Goal: Transaction & Acquisition: Purchase product/service

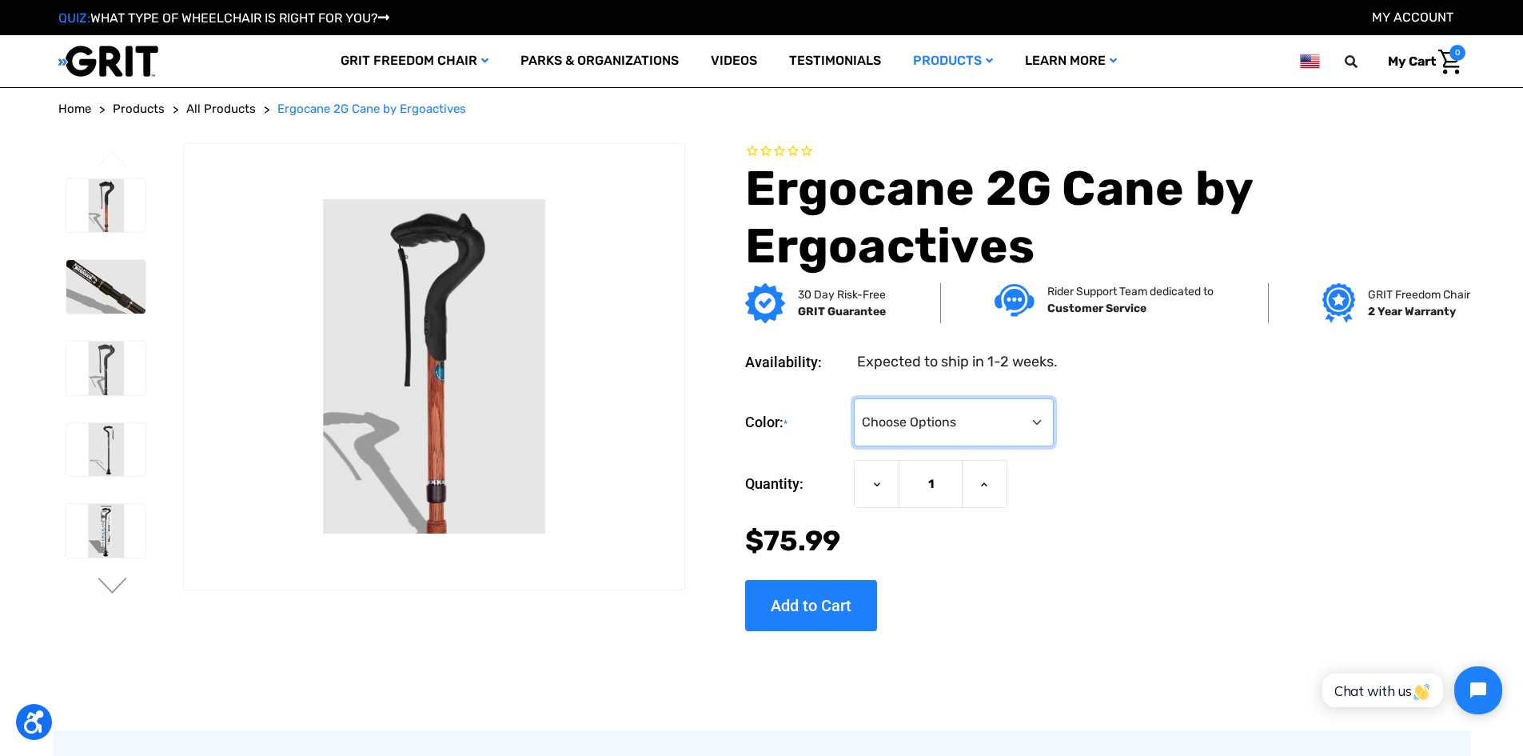
click at [979, 433] on select "Choose Options Black Wood Carbon Checkered" at bounding box center [954, 422] width 200 height 48
select select "574"
click at [855, 398] on select "Choose Options Black Wood Carbon Checkered" at bounding box center [954, 422] width 200 height 48
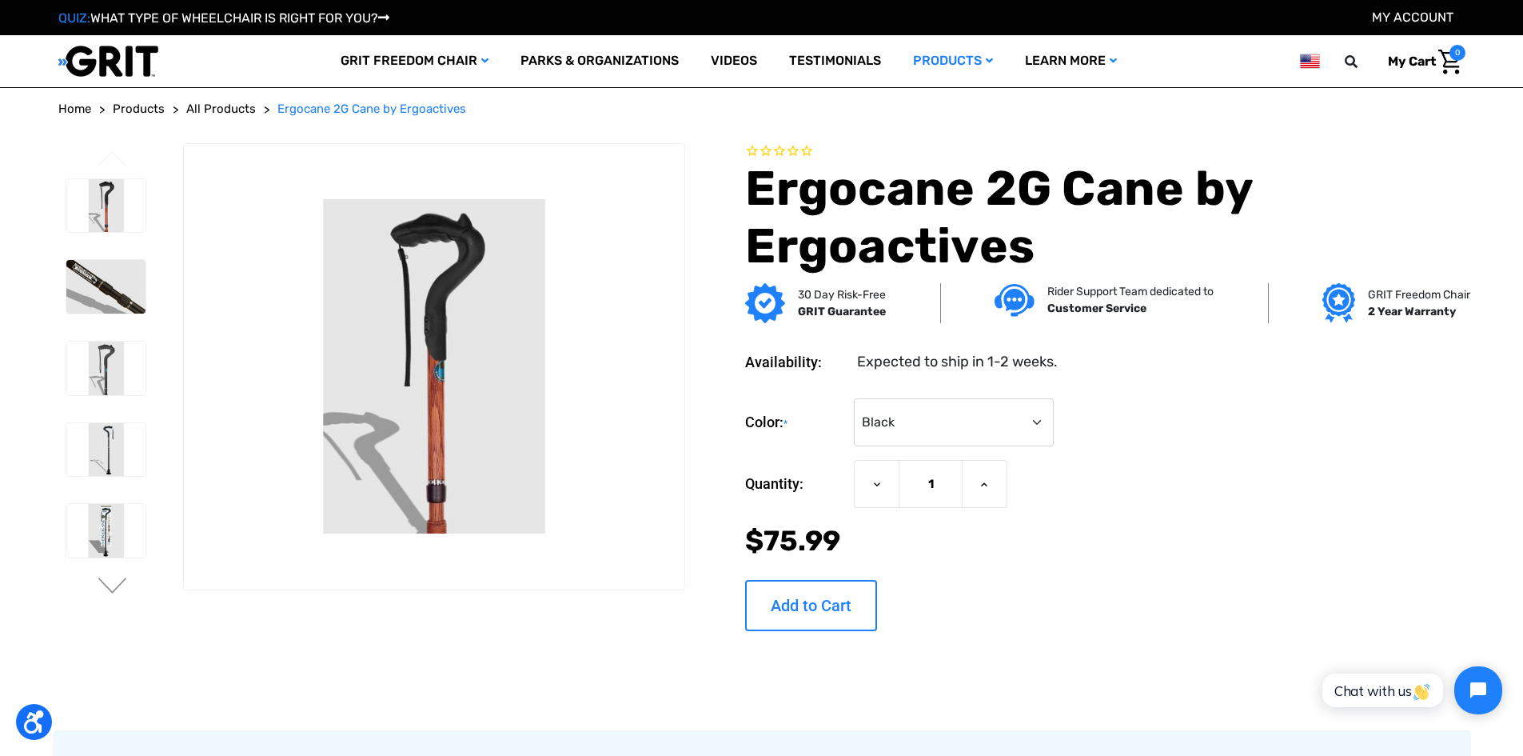
click at [828, 586] on input "Add to Cart" at bounding box center [811, 605] width 132 height 51
type input "Add to Cart"
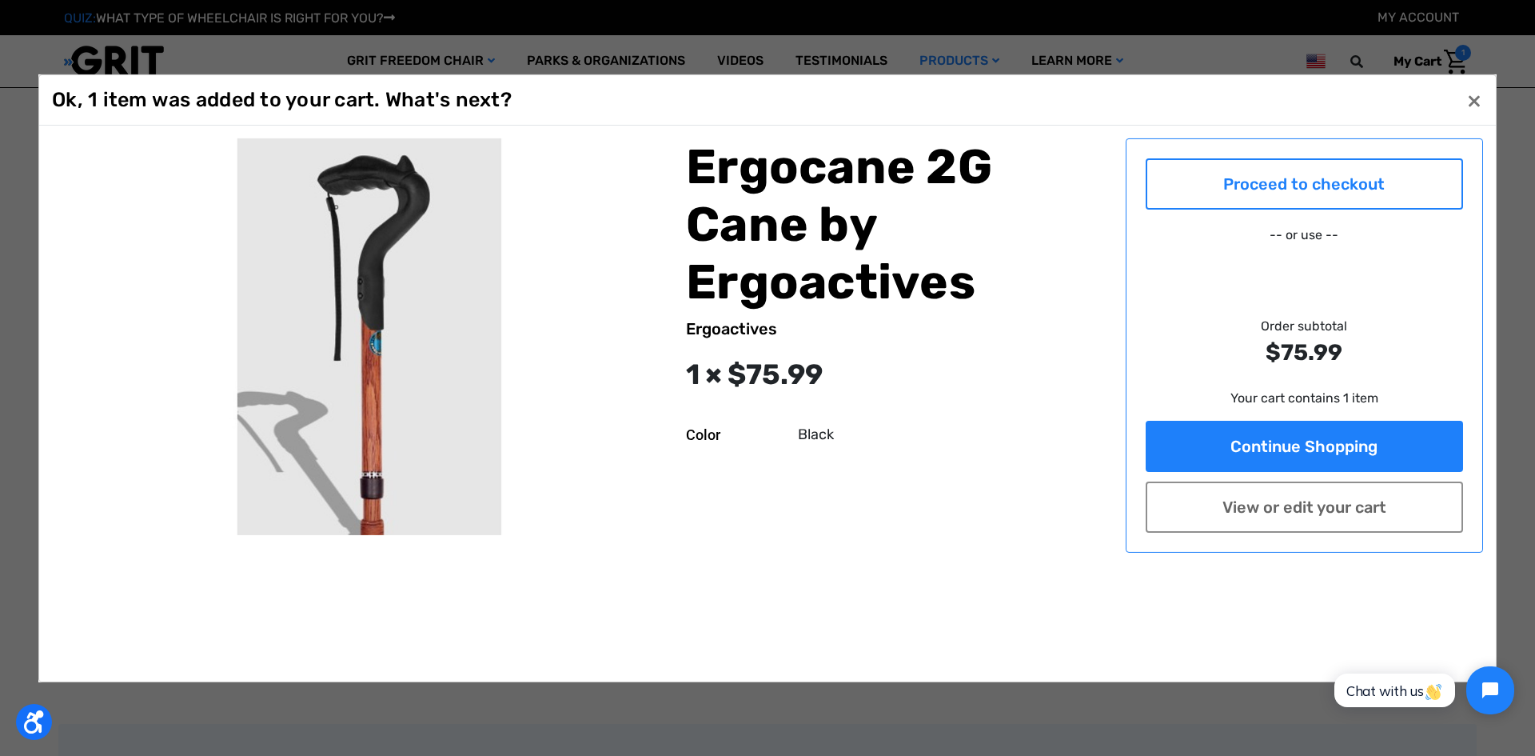
click at [1302, 171] on link "Proceed to checkout" at bounding box center [1305, 183] width 318 height 51
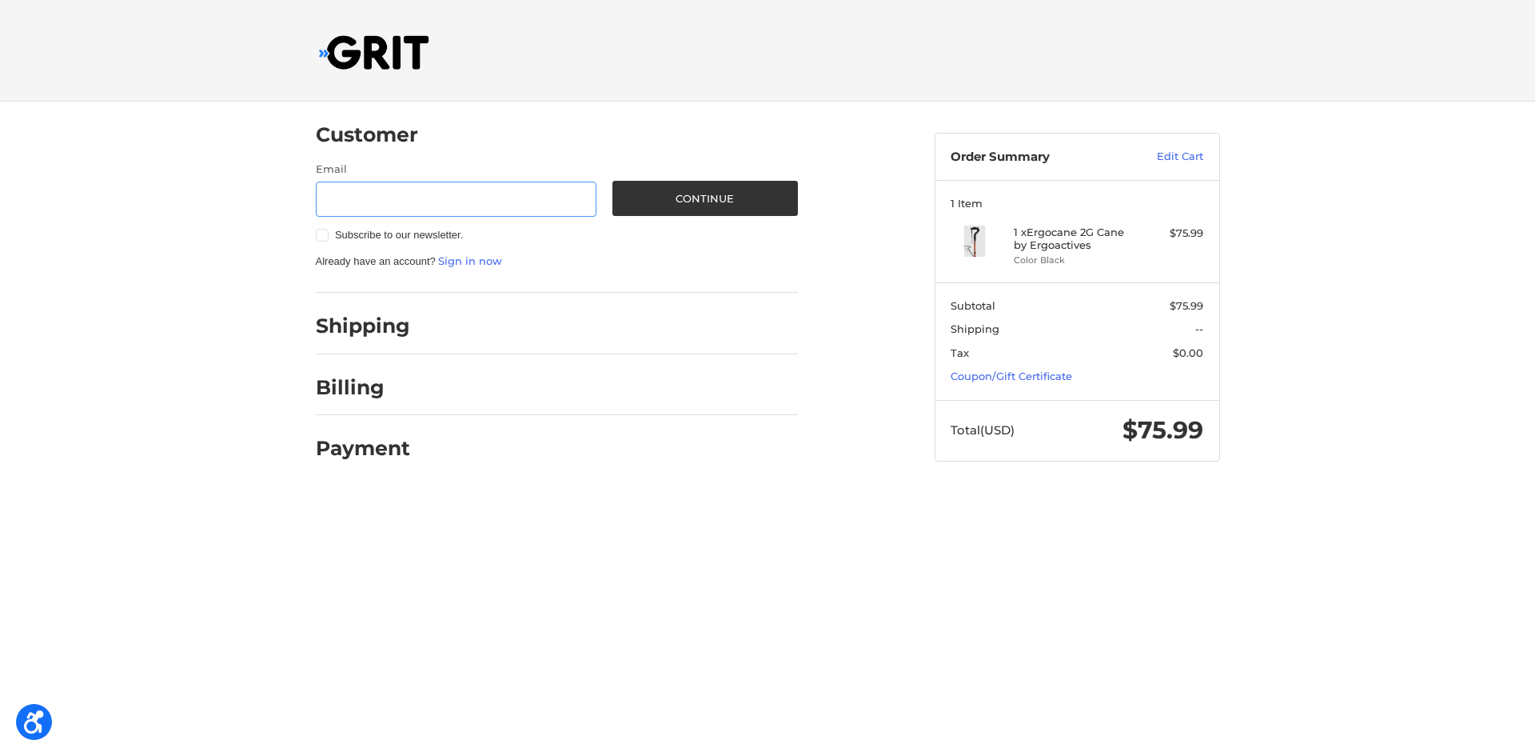
click at [523, 209] on input "Email" at bounding box center [456, 199] width 281 height 36
paste input "[EMAIL_ADDRESS][DOMAIN_NAME]"
type input "[EMAIL_ADDRESS][DOMAIN_NAME]"
click at [666, 197] on button "Continue" at bounding box center [704, 198] width 185 height 35
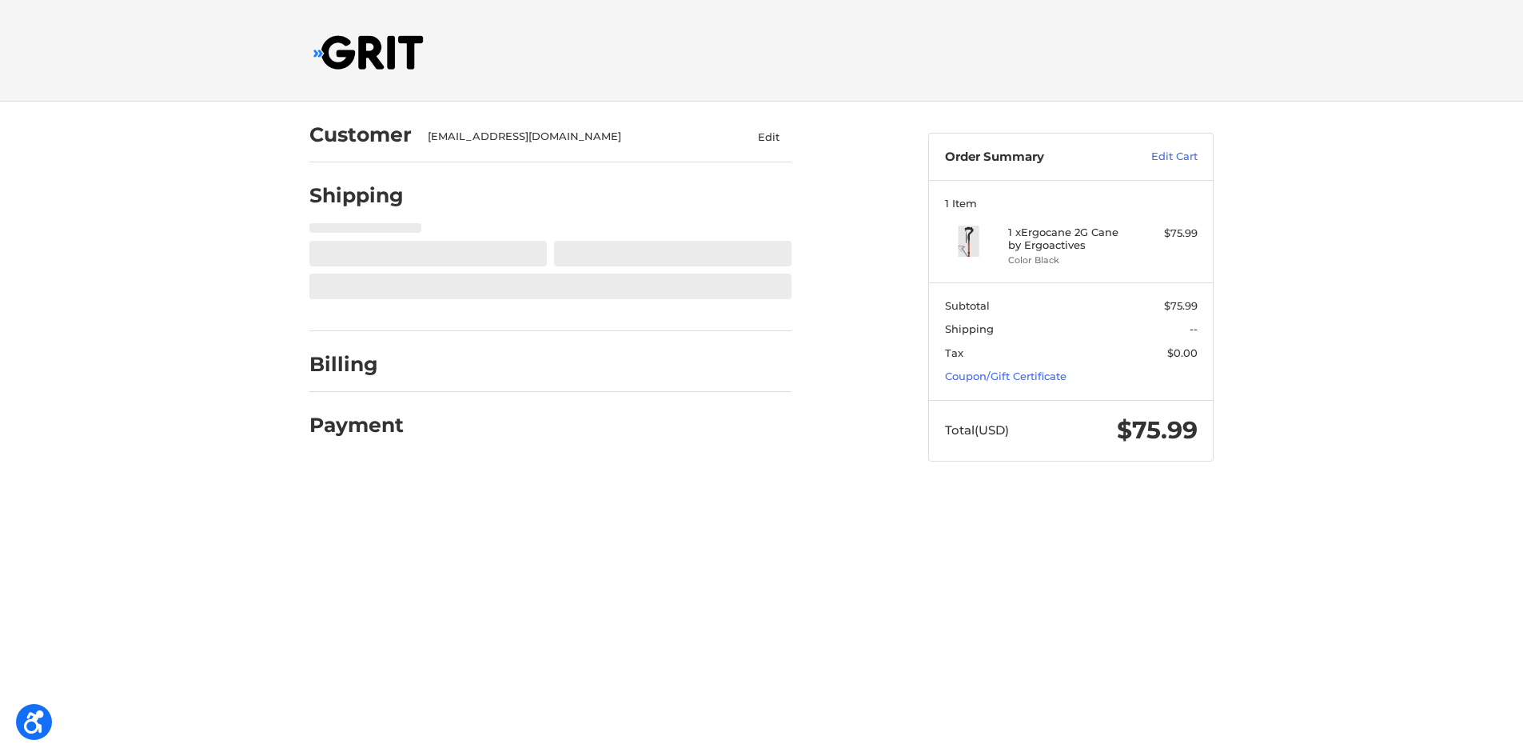
select select "US"
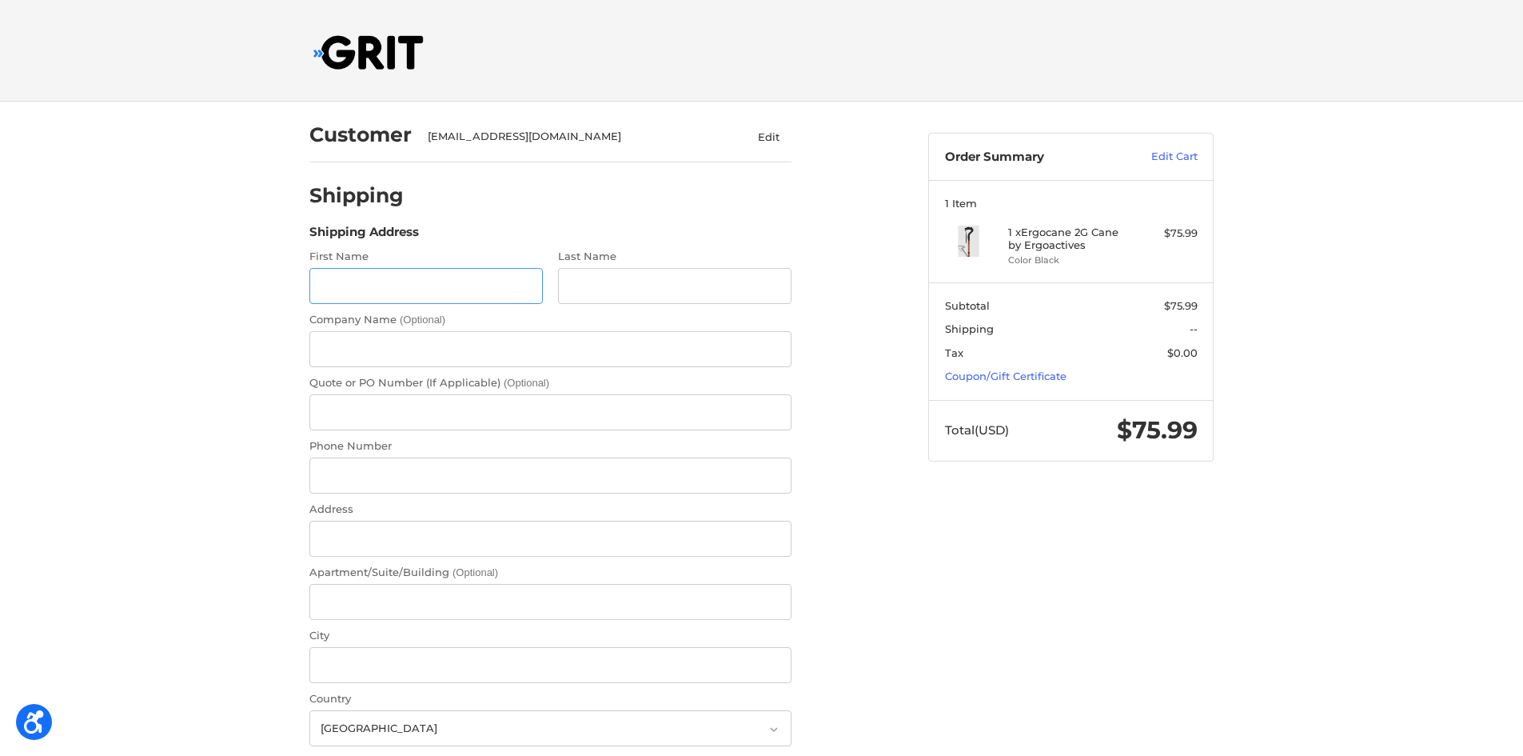
click at [379, 291] on input "First Name" at bounding box center [425, 286] width 233 height 36
paste input "[PERSON_NAME]"
click at [365, 284] on input "[PERSON_NAME]" at bounding box center [425, 286] width 233 height 36
type input "[PERSON_NAME]"
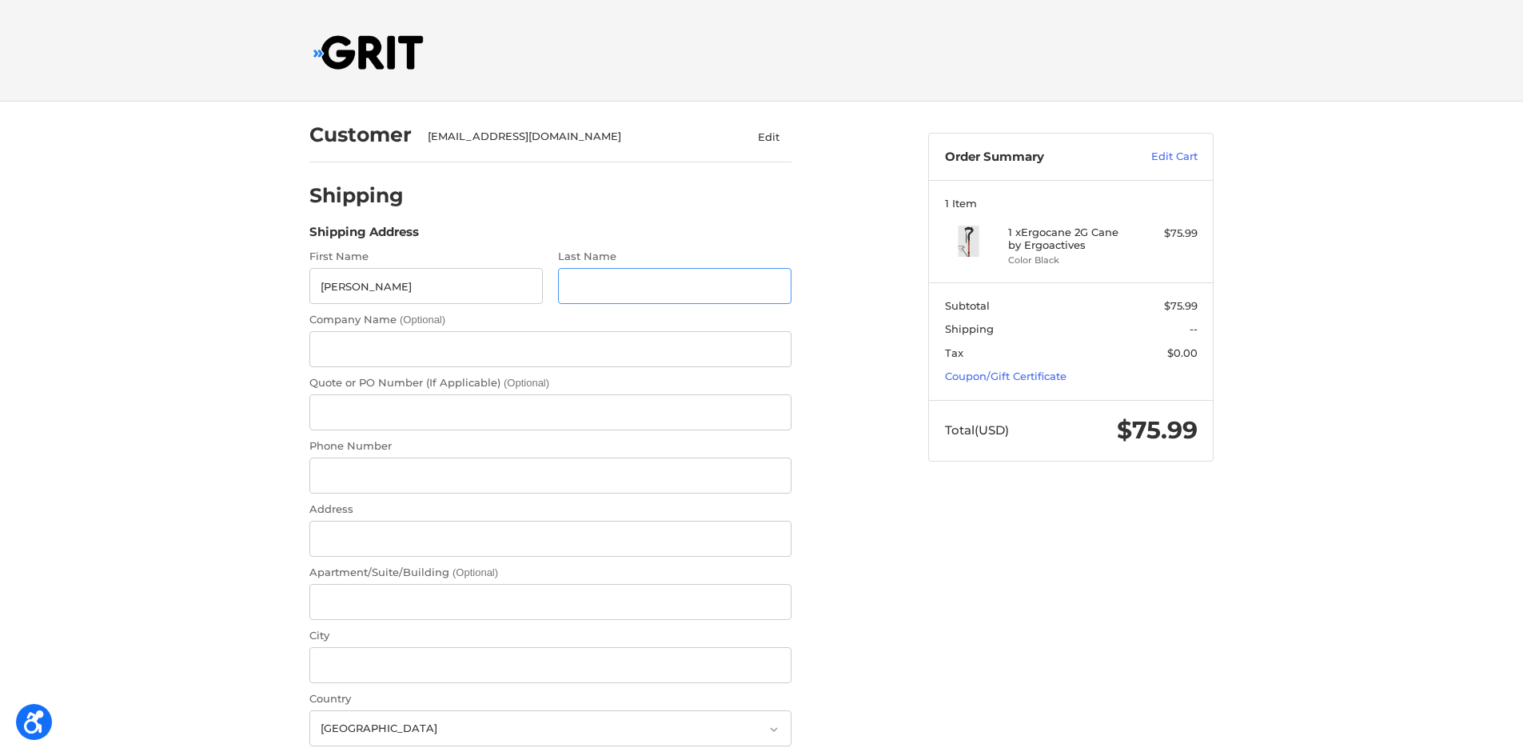
click at [603, 288] on input "Last Name" at bounding box center [674, 286] width 233 height 36
paste input "[PERSON_NAME]"
type input "[PERSON_NAME]"
click at [824, 262] on ol "Customer [EMAIL_ADDRESS][DOMAIN_NAME] Edit Shipping Shipping Address First Name…" at bounding box center [581, 681] width 544 height 1158
click at [347, 461] on input "Phone Number" at bounding box center [550, 475] width 482 height 36
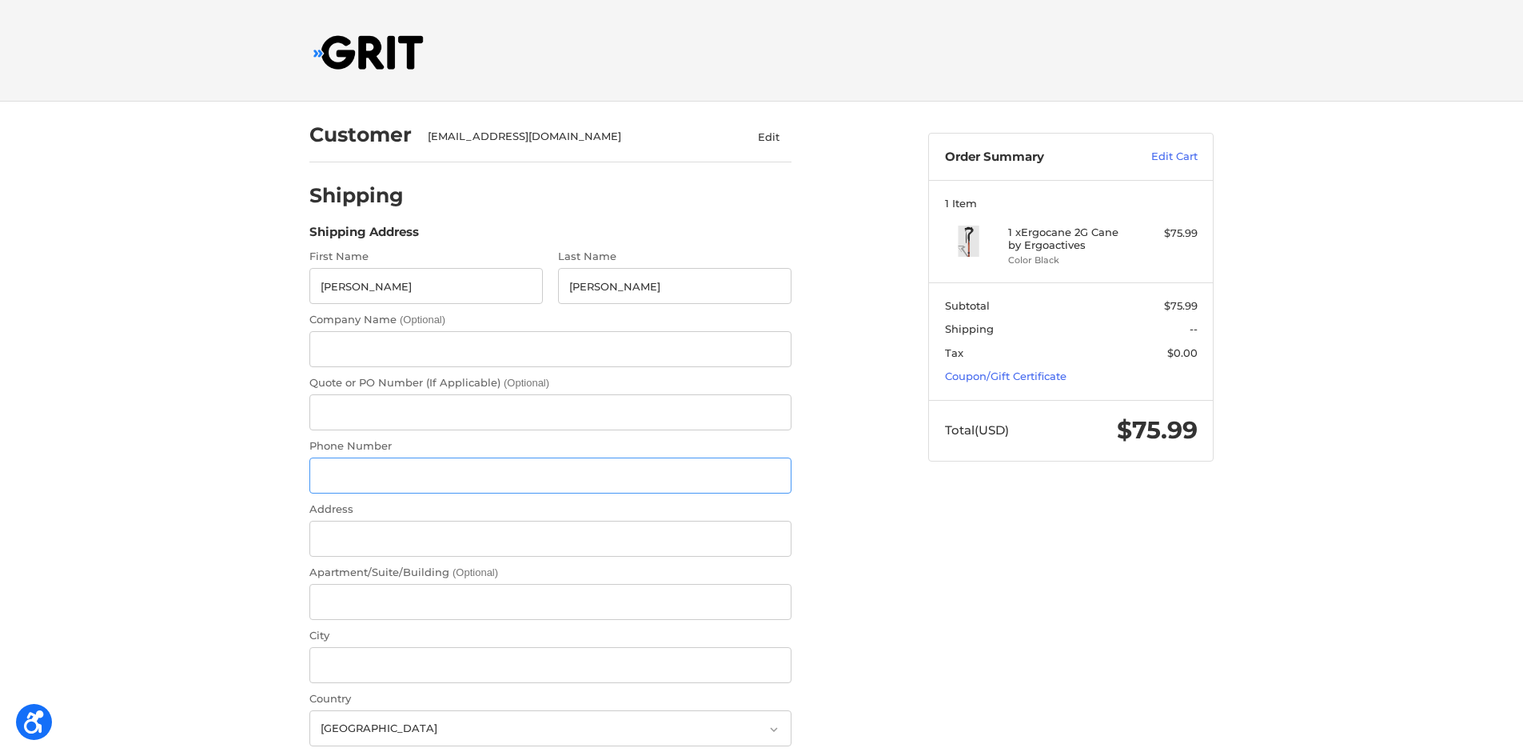
paste input "6032596400"
type input "6032596400"
click at [369, 534] on input "Address" at bounding box center [550, 539] width 482 height 36
paste input "[STREET_ADDRESS][PERSON_NAME]"
type input "[STREET_ADDRESS][PERSON_NAME]"
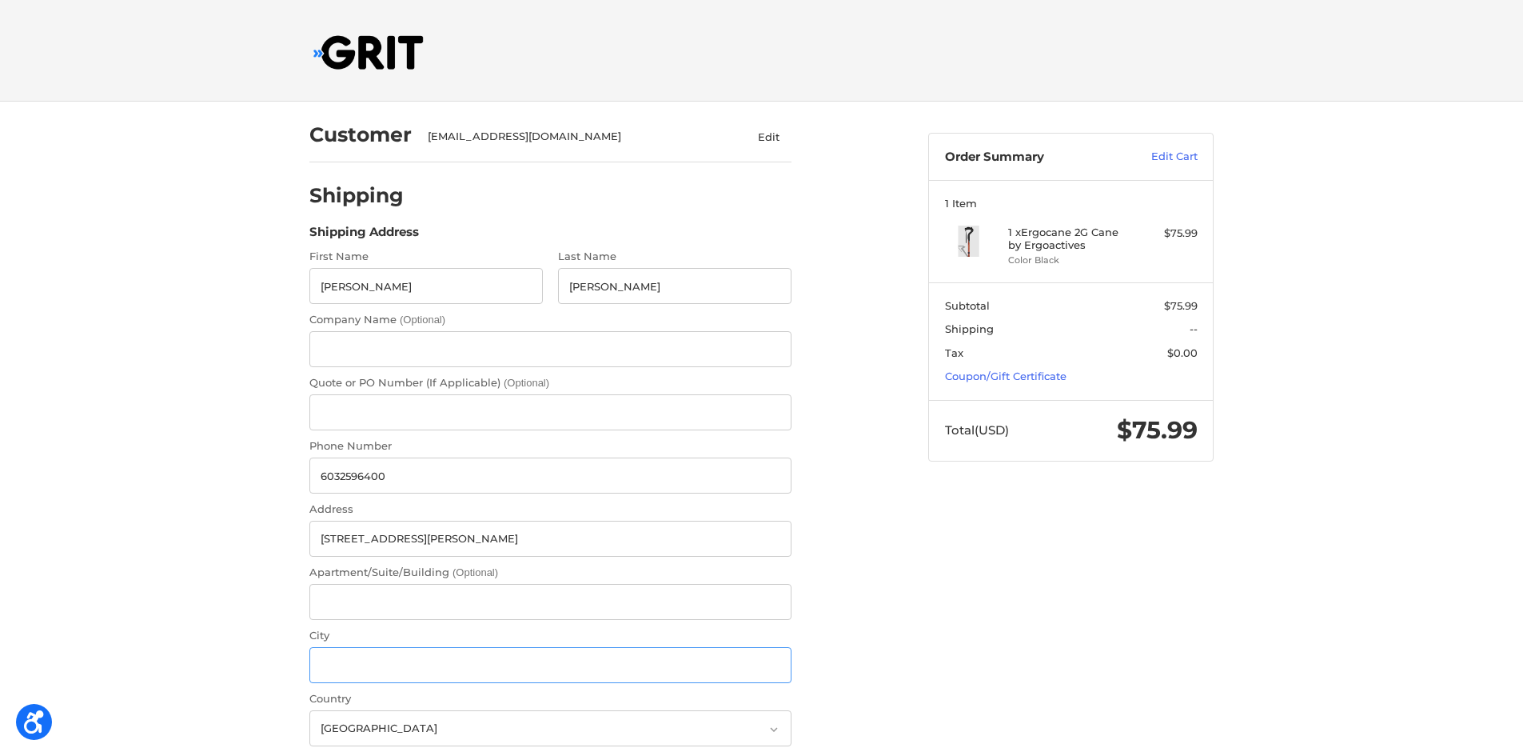
click at [345, 669] on input "City" at bounding box center [550, 665] width 482 height 36
paste input "[GEOGRAPHIC_DATA]"
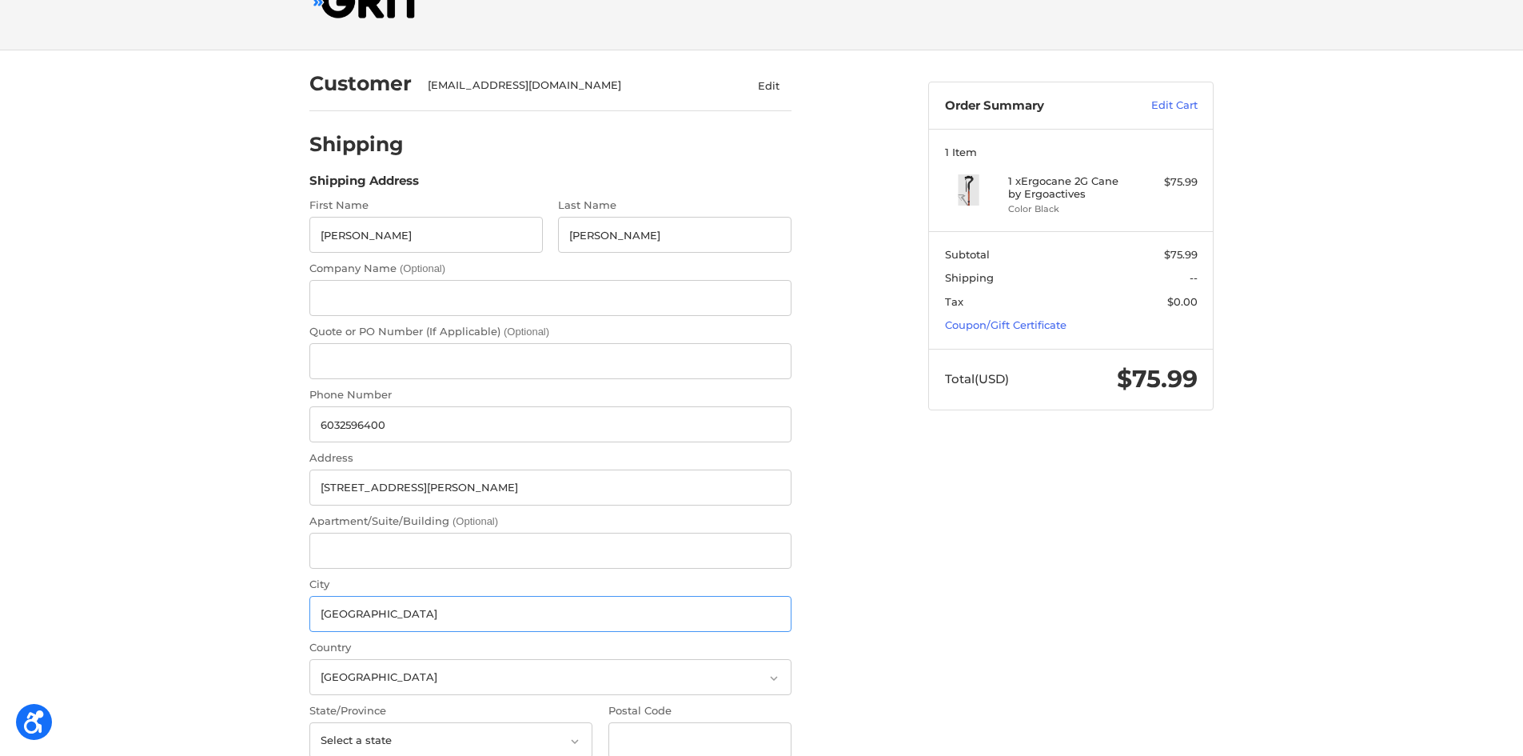
scroll to position [320, 0]
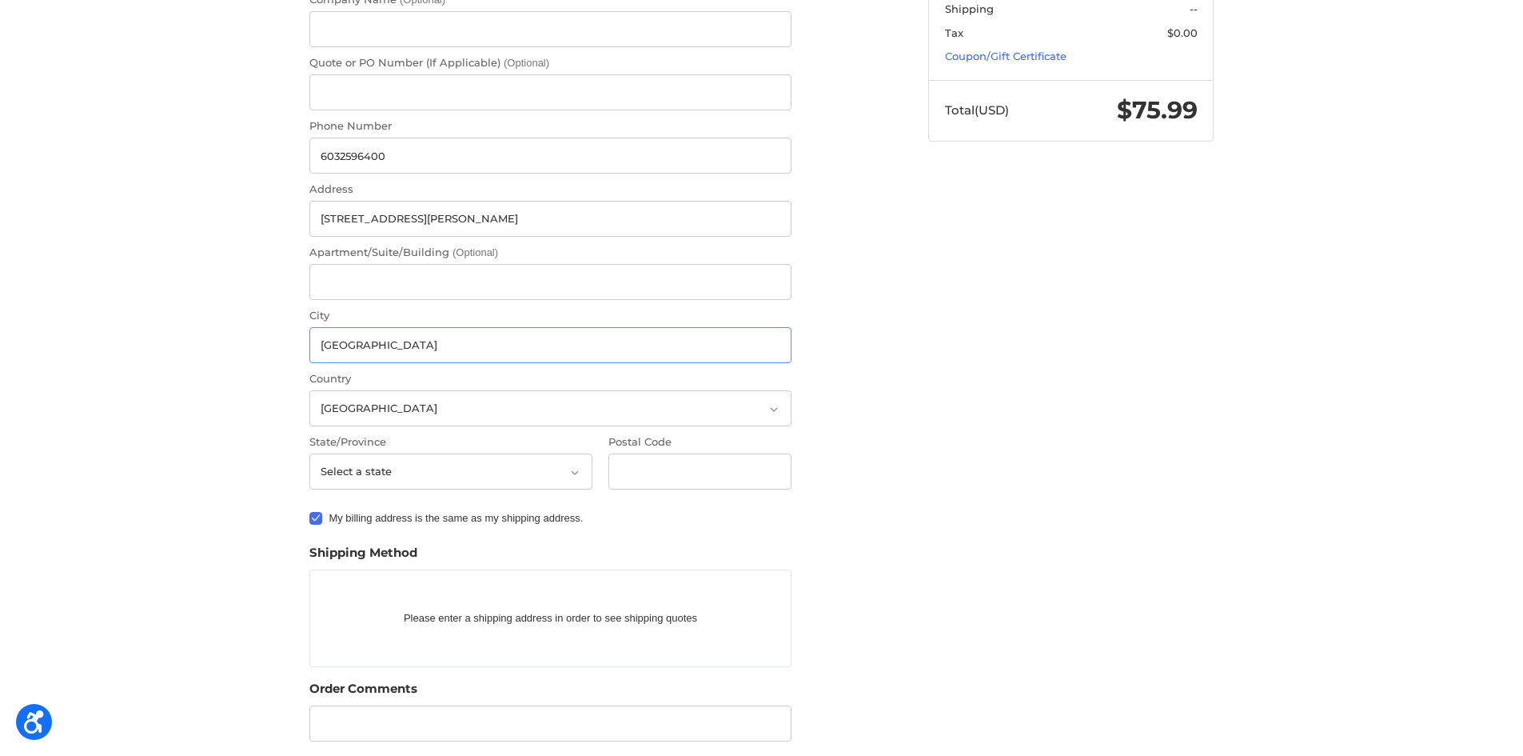
type input "[GEOGRAPHIC_DATA]"
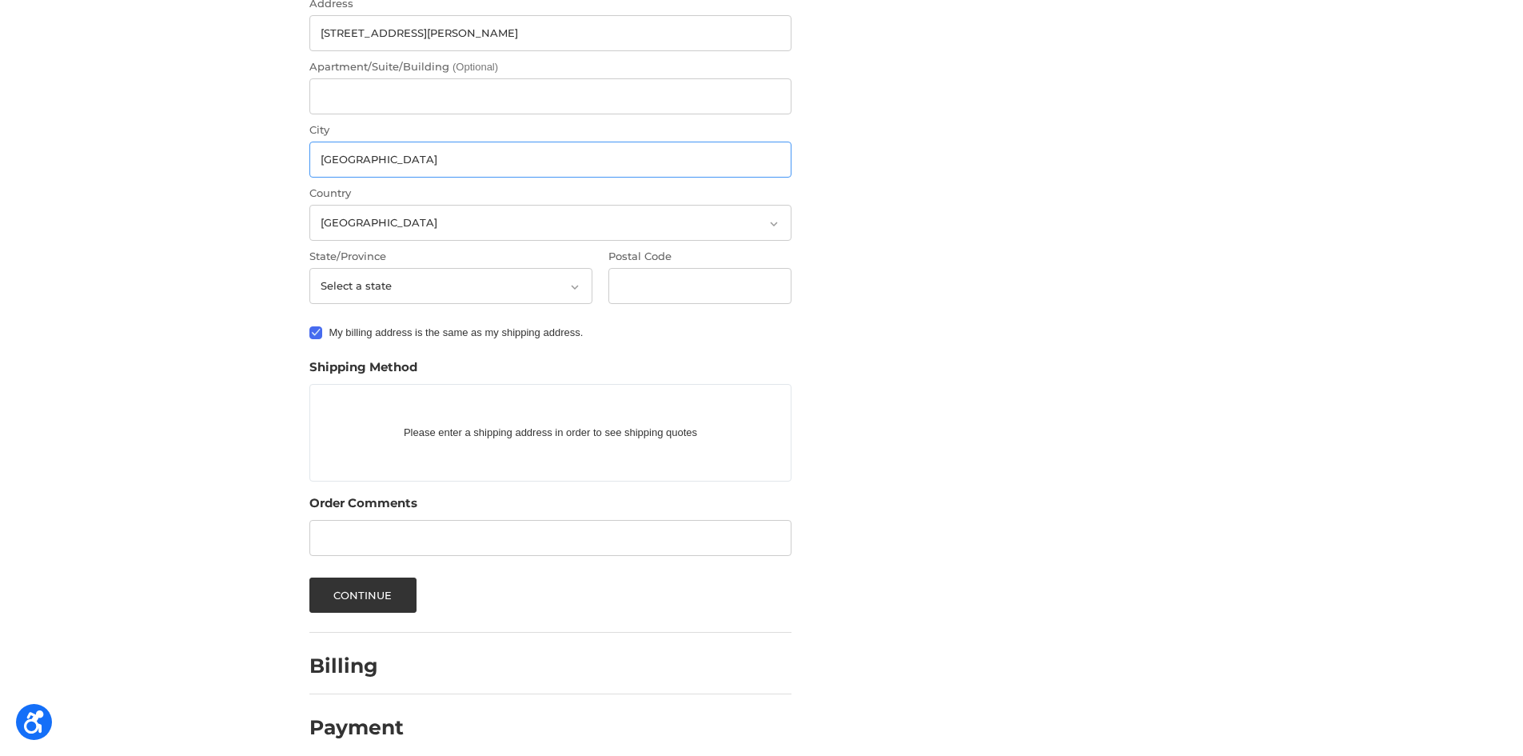
scroll to position [519, 0]
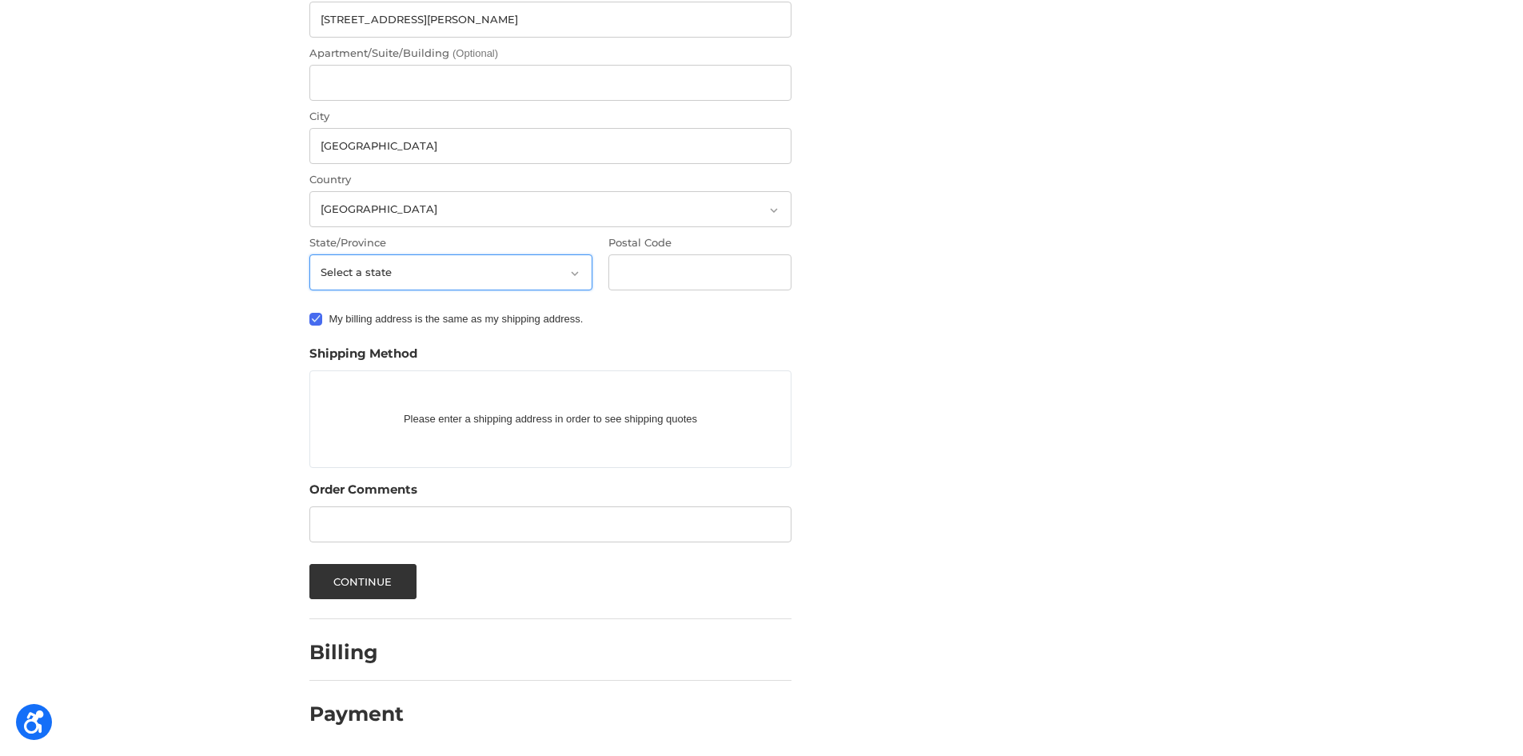
click at [470, 281] on select "Select a state [US_STATE] [US_STATE] [US_STATE] [US_STATE] [US_STATE] Armed For…" at bounding box center [450, 272] width 283 height 36
select select "CO"
click at [309, 254] on select "Select a state [US_STATE] [US_STATE] [US_STATE] [US_STATE] [US_STATE] Armed For…" at bounding box center [450, 272] width 283 height 36
click at [643, 257] on input "Postal Code" at bounding box center [700, 272] width 184 height 36
paste input "81504"
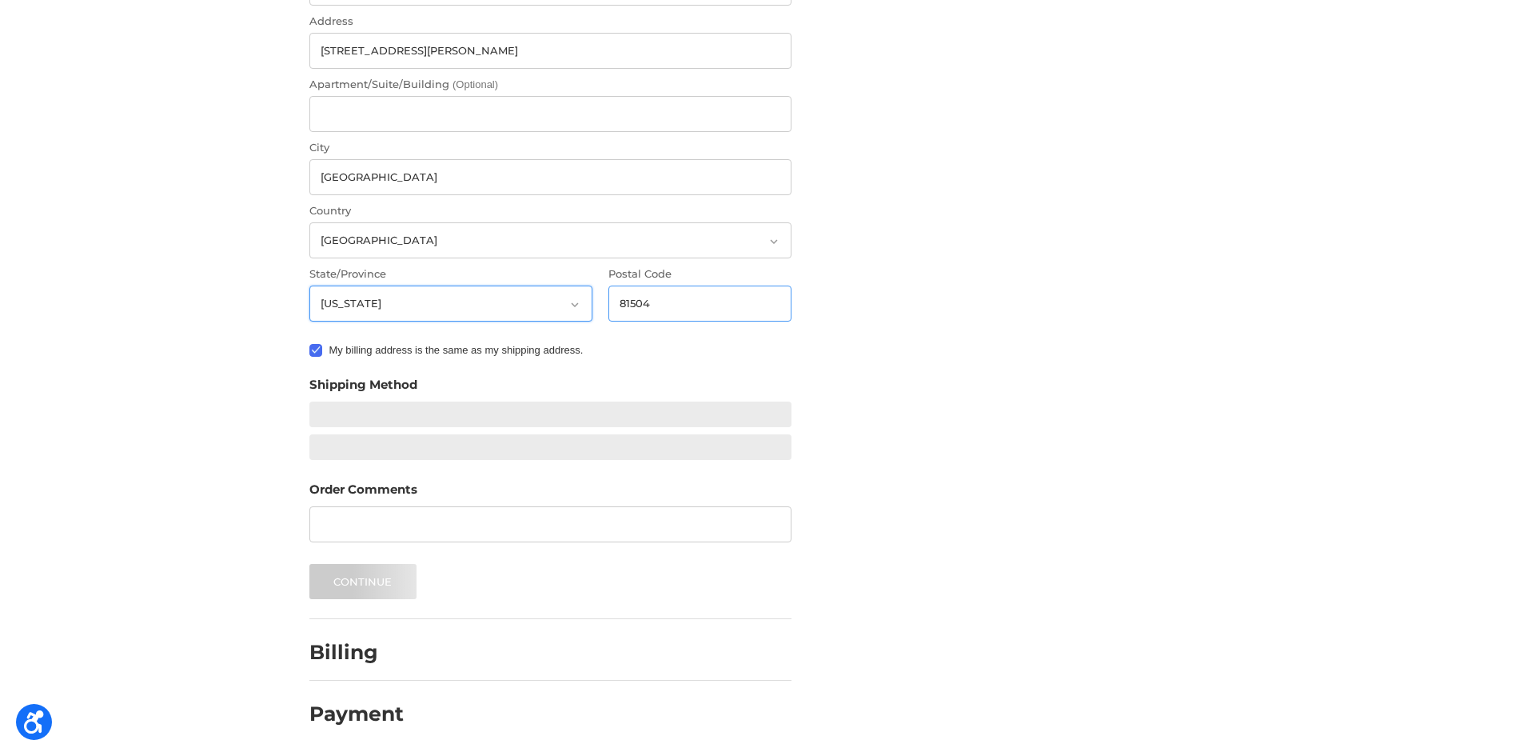
scroll to position [488, 0]
type input "81504"
click at [318, 354] on label "My billing address is the same as my shipping address." at bounding box center [550, 350] width 482 height 13
click at [310, 343] on input "My billing address is the same as my shipping address." at bounding box center [309, 342] width 1 height 1
checkbox input "false"
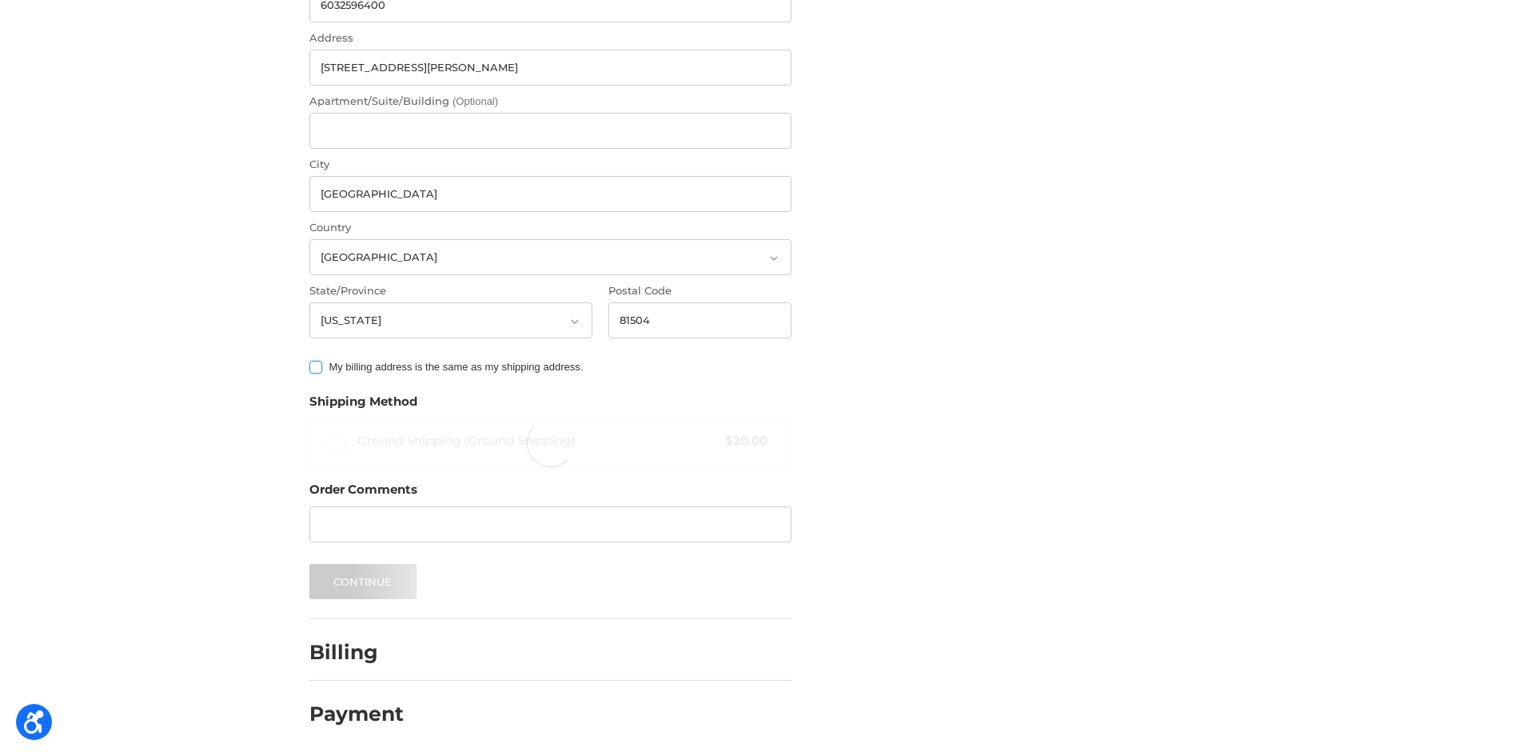
scroll to position [471, 0]
radio input "true"
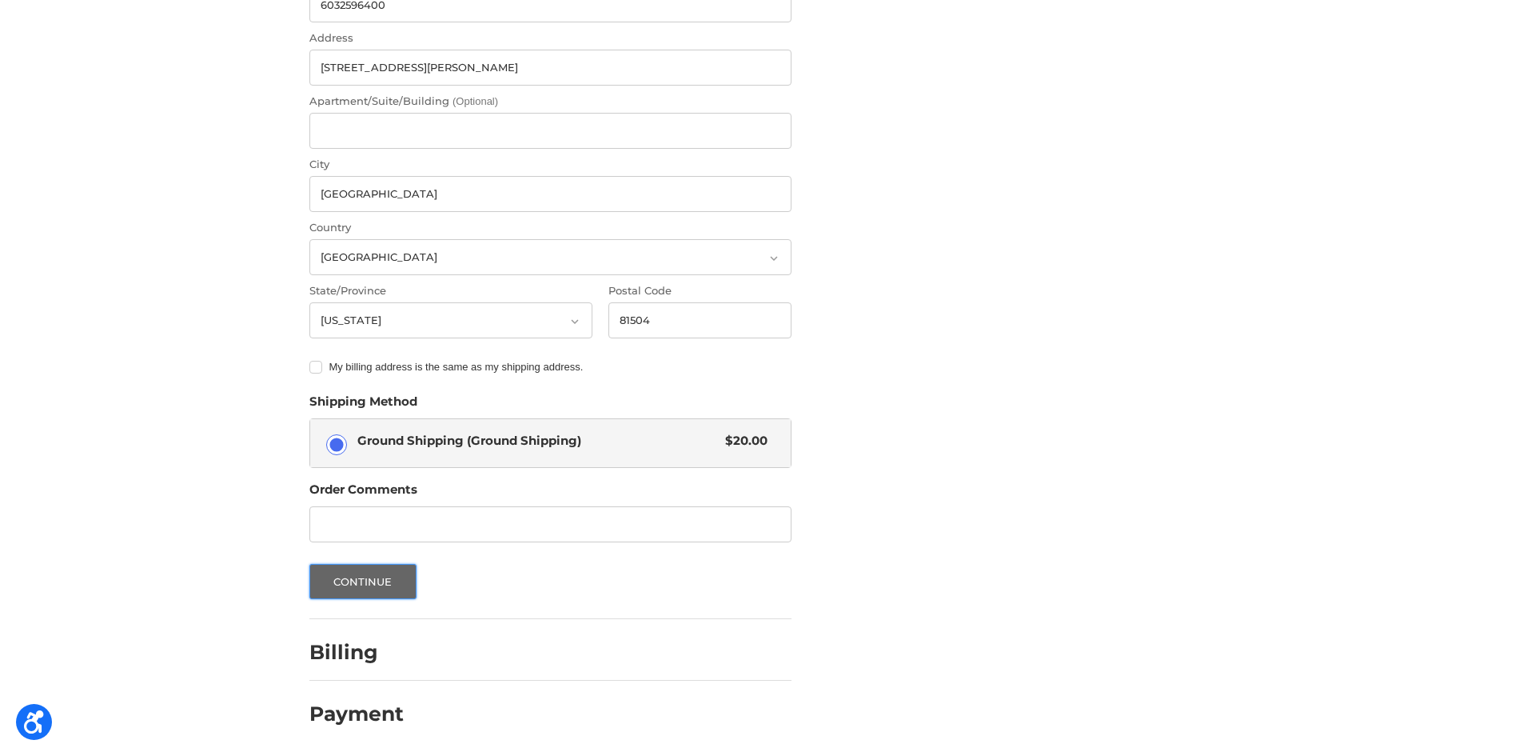
click at [380, 565] on button "Continue" at bounding box center [362, 581] width 107 height 35
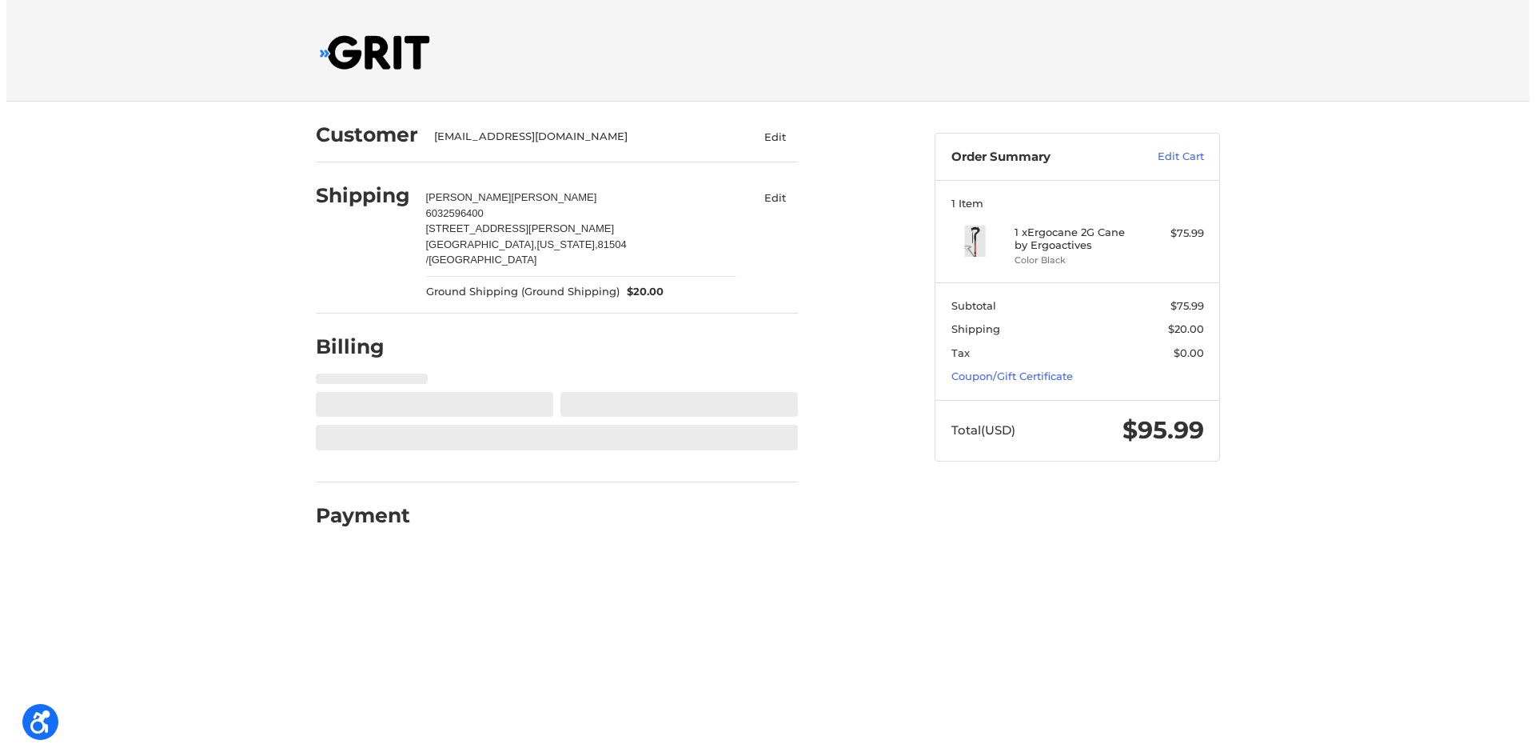
scroll to position [0, 0]
select select "US"
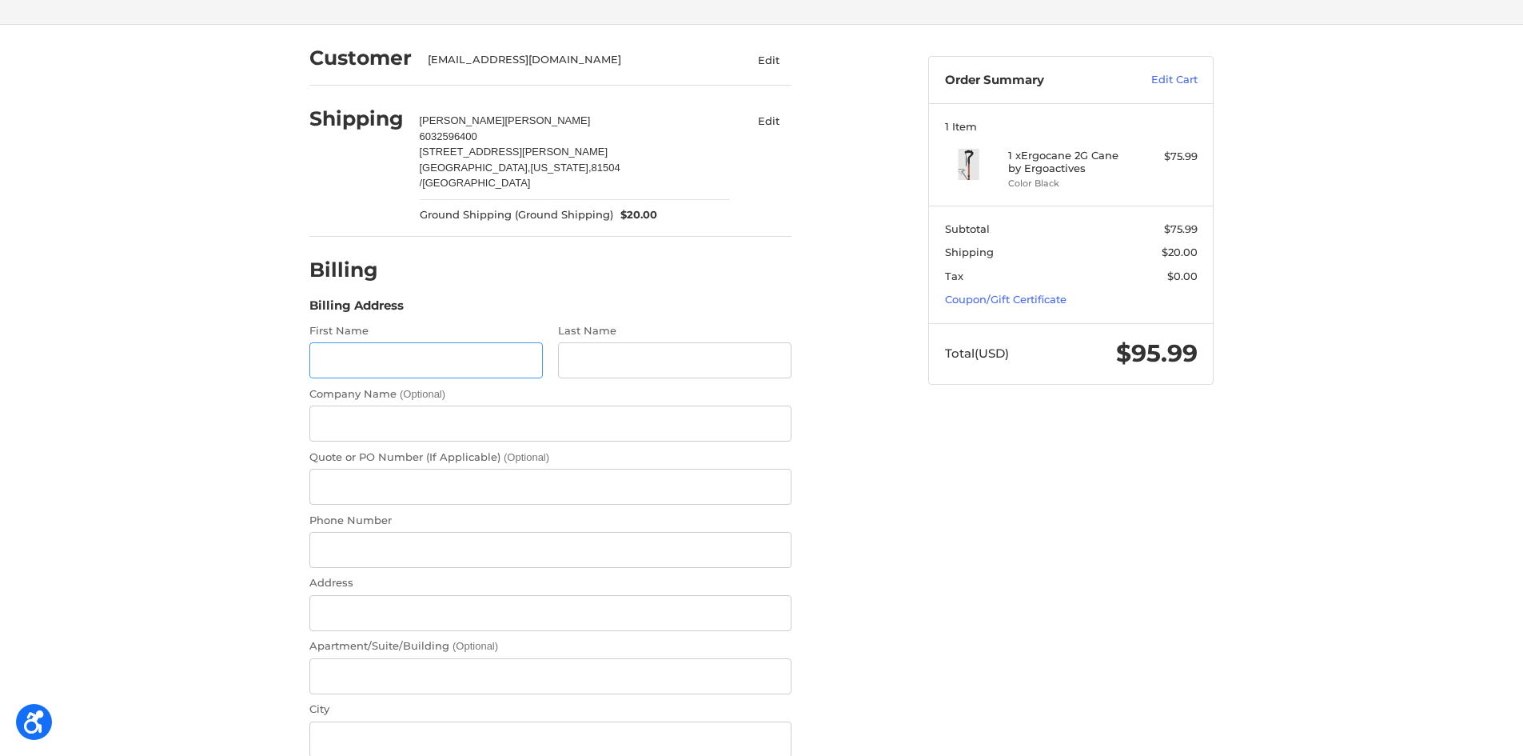
scroll to position [147, 0]
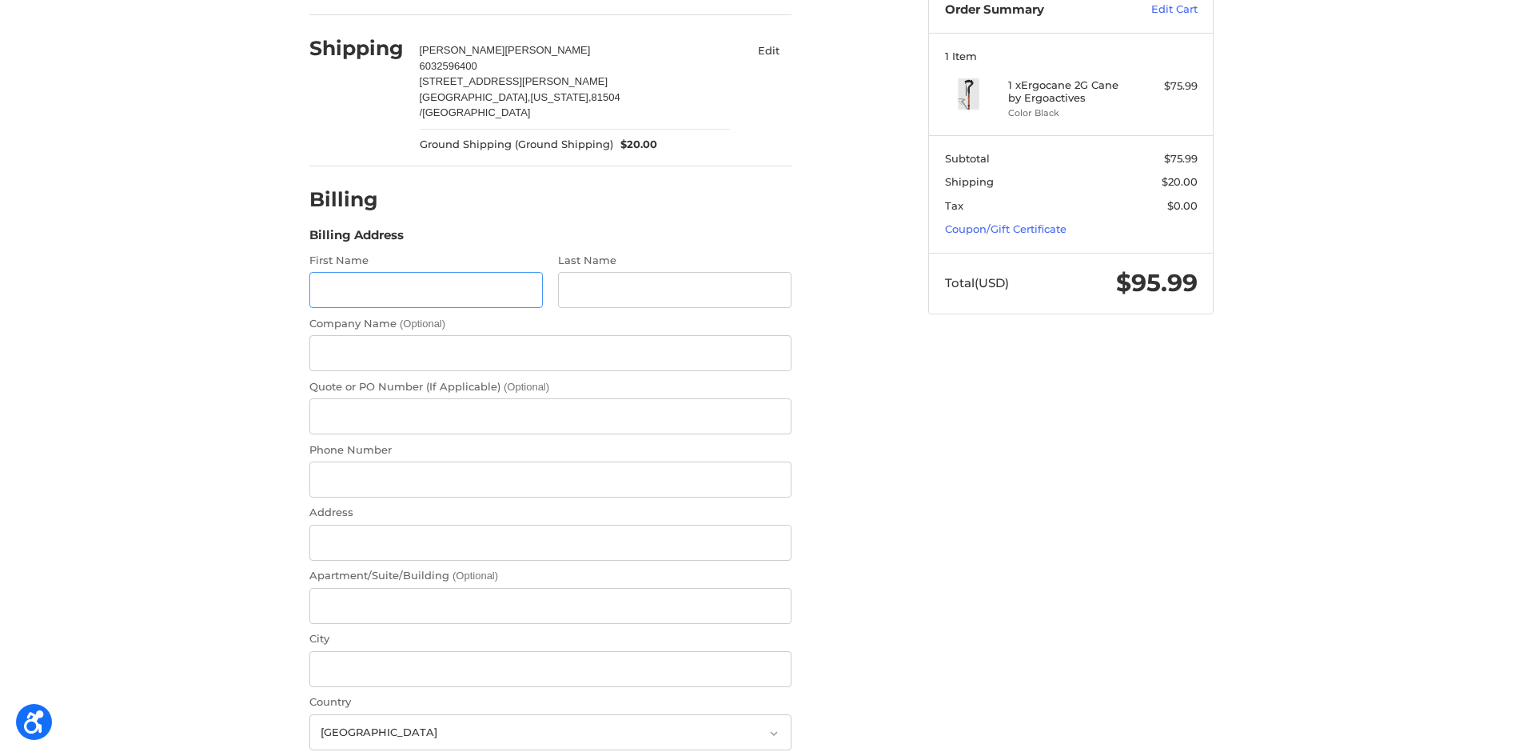
click at [453, 277] on input "First Name" at bounding box center [425, 290] width 233 height 36
type input "[PERSON_NAME]"
type input "[STREET_ADDRESS]"
type input "Lawndale"
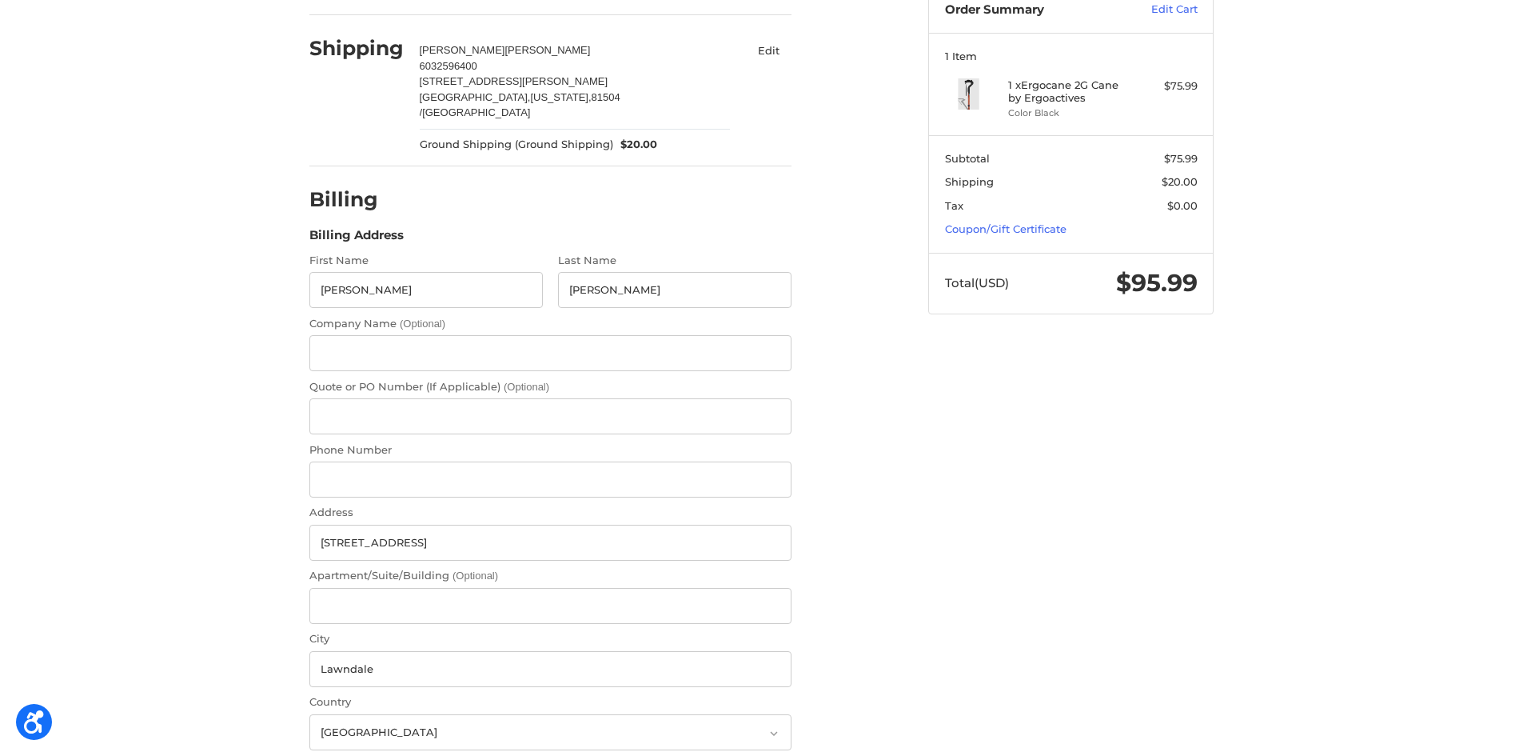
select select "CA"
type input "90260"
click at [413, 465] on input "Phone Number" at bounding box center [550, 479] width 482 height 36
paste input "6032596400"
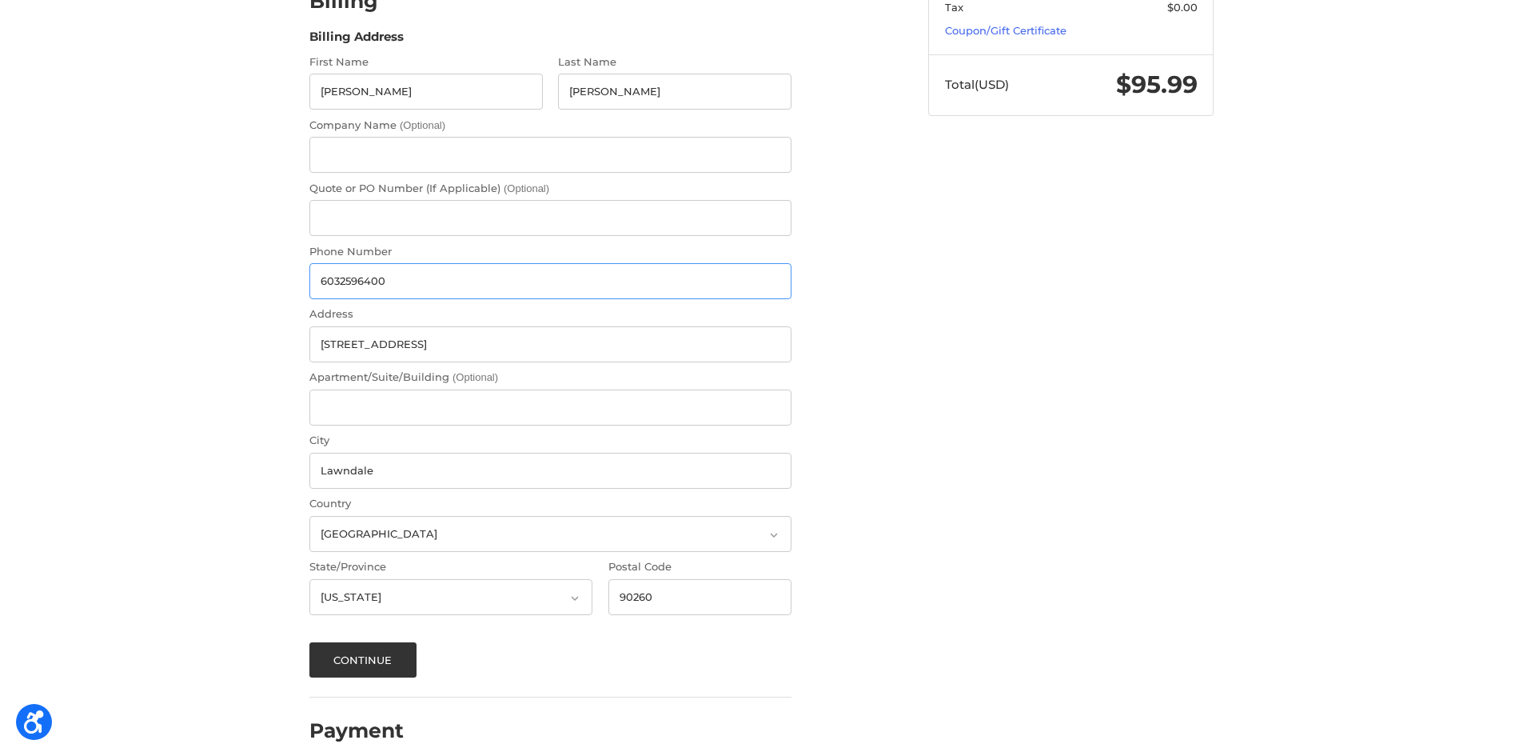
scroll to position [347, 0]
type input "6032596400"
click at [349, 640] on button "Continue" at bounding box center [362, 657] width 107 height 35
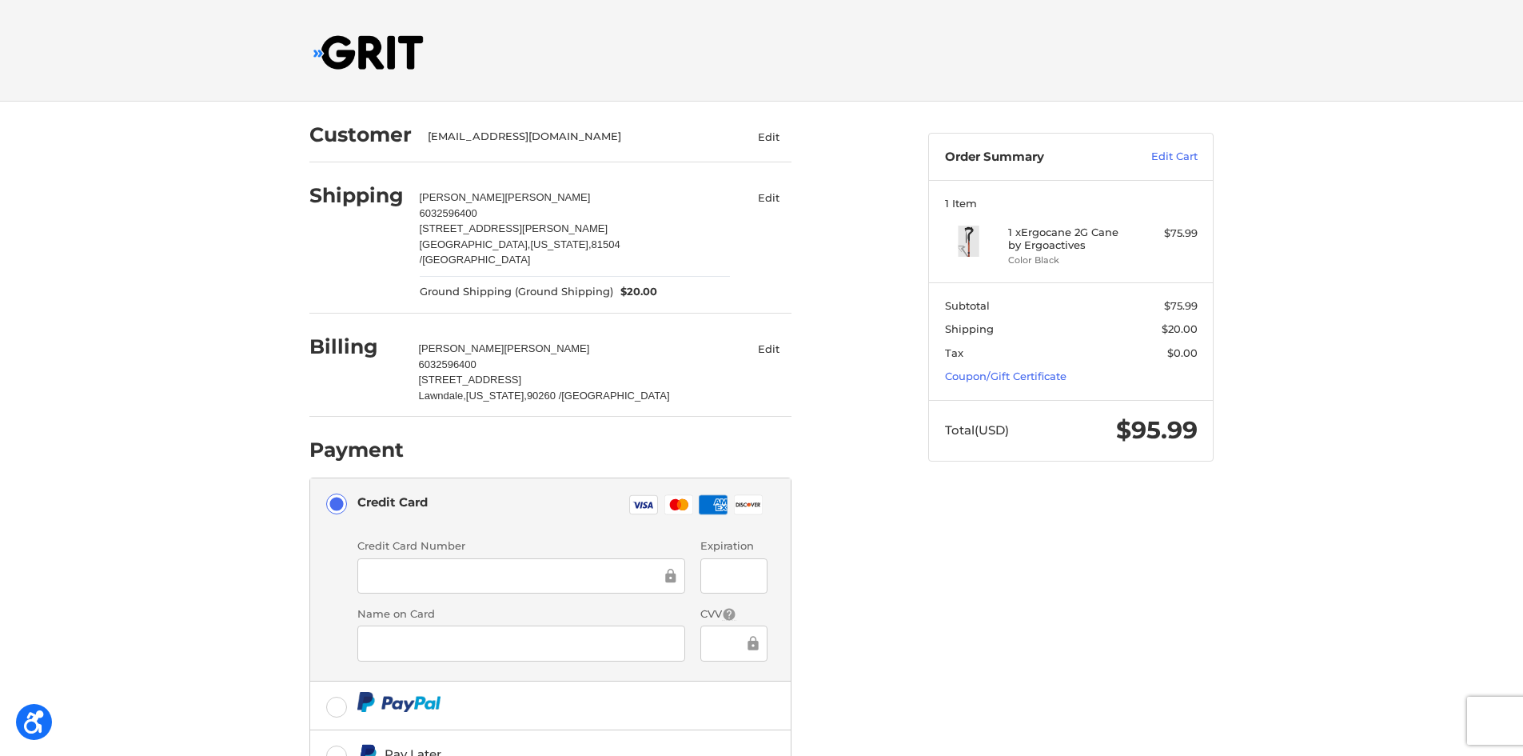
click at [397, 558] on div at bounding box center [521, 576] width 328 height 36
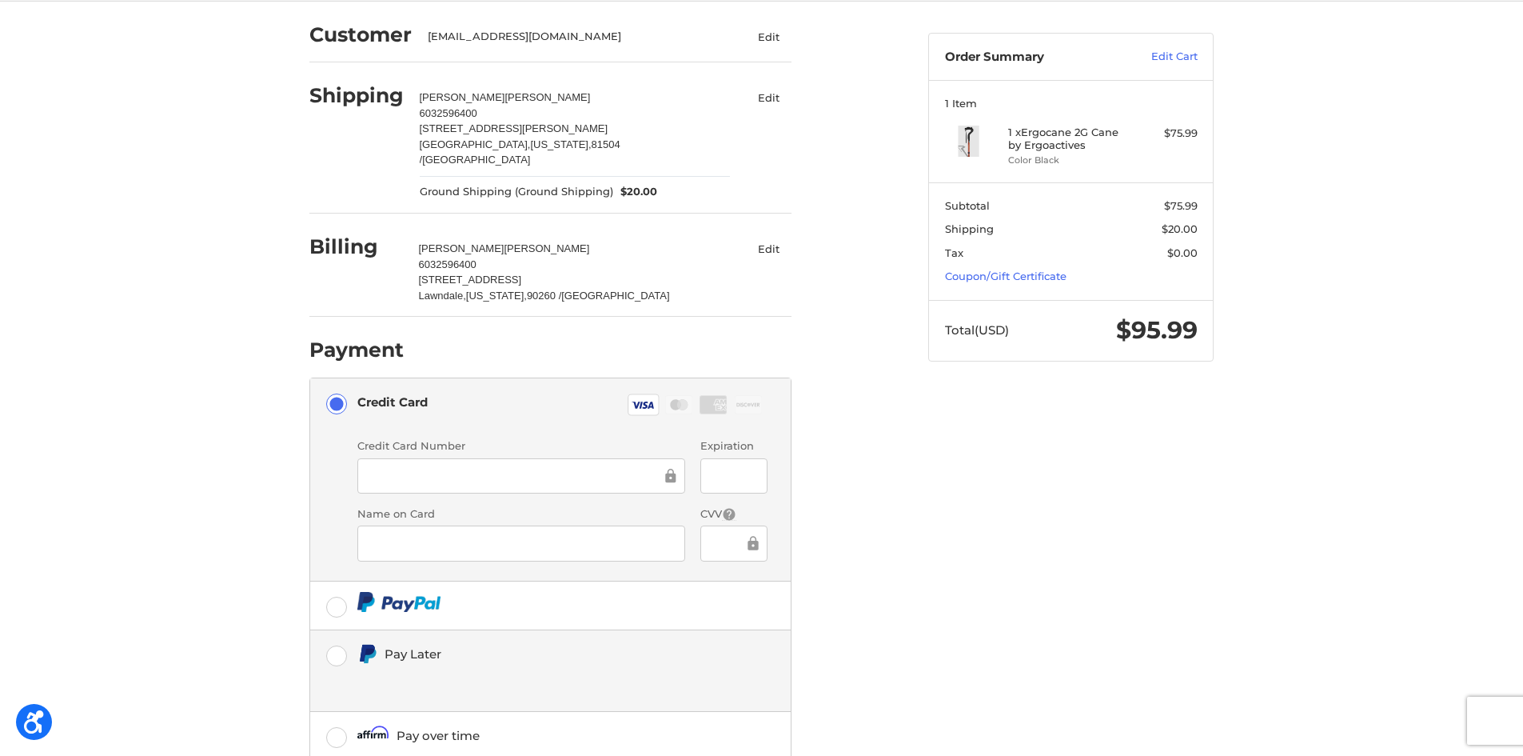
scroll to position [188, 0]
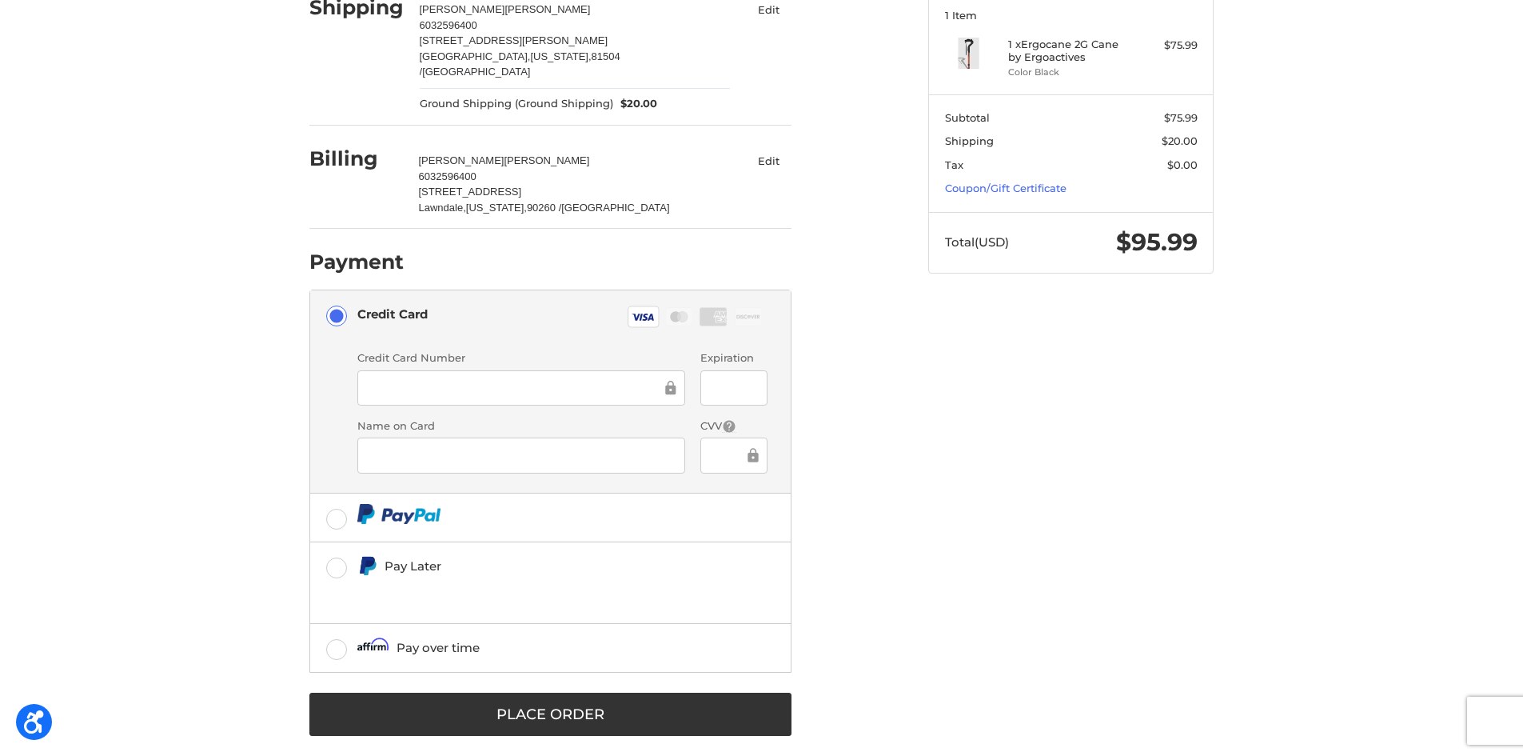
click at [1150, 620] on div "Customer [EMAIL_ADDRESS][DOMAIN_NAME] Edit Shipping [PERSON_NAME] 6032596400 [S…" at bounding box center [761, 342] width 959 height 857
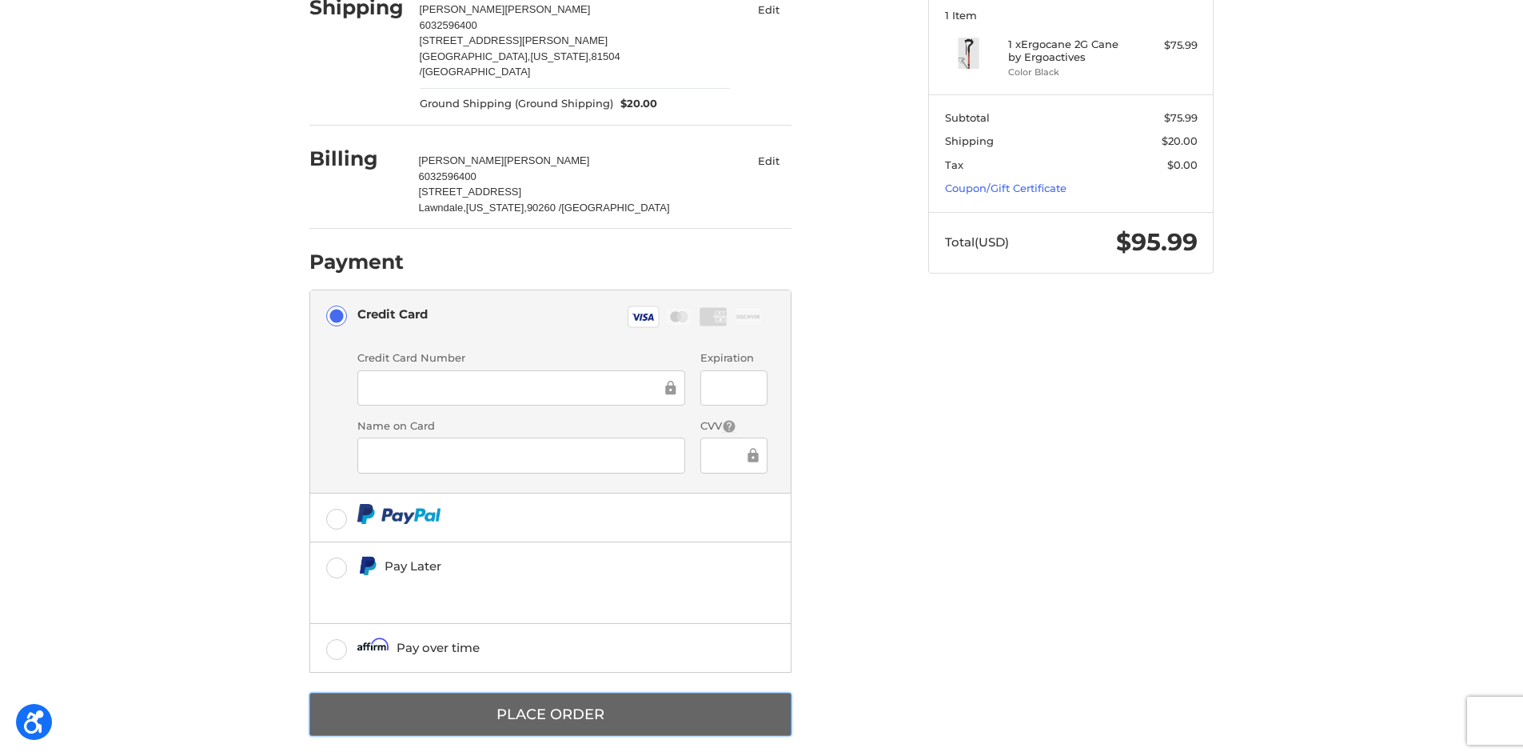
click at [590, 716] on button "Place Order" at bounding box center [550, 714] width 482 height 44
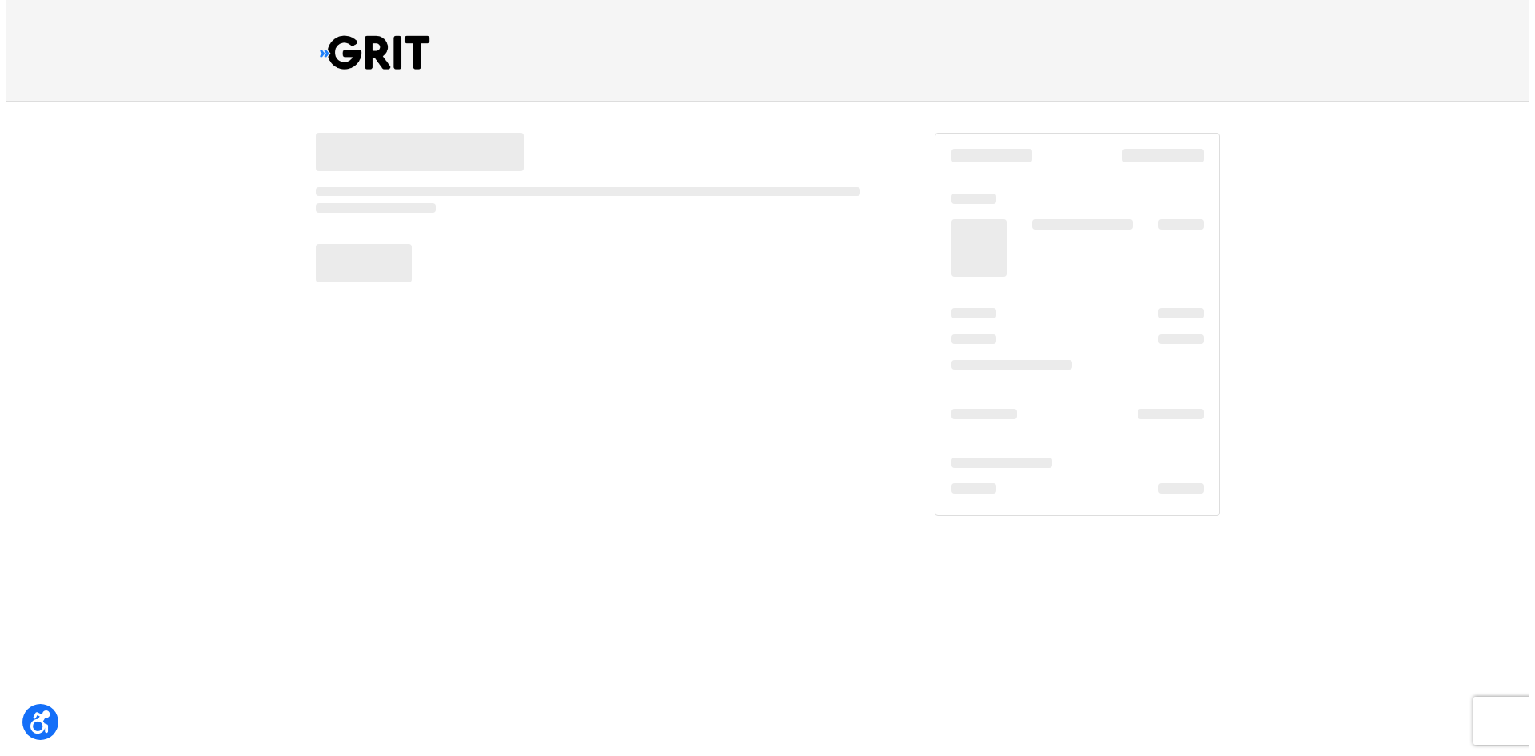
scroll to position [0, 0]
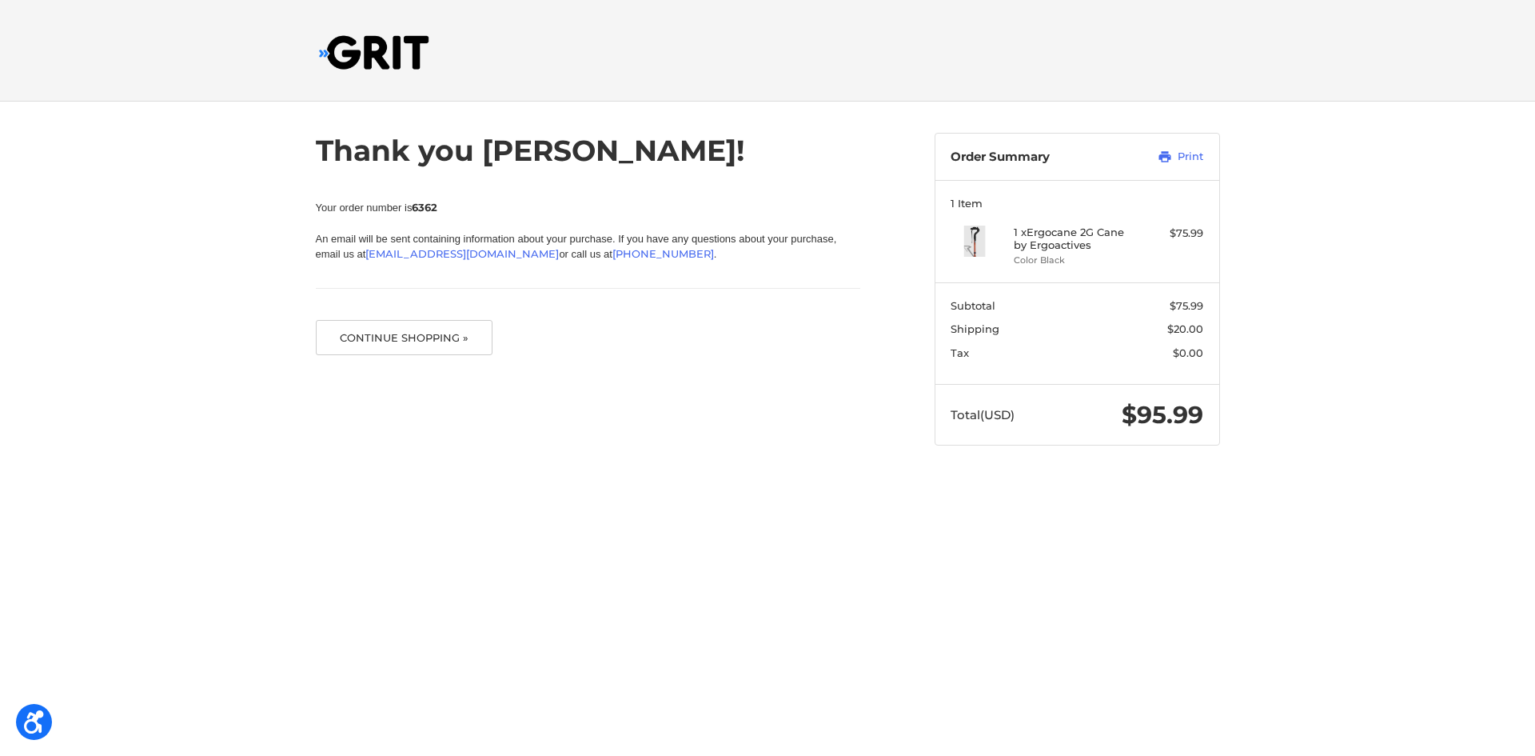
click at [421, 205] on strong "6362" at bounding box center [425, 207] width 26 height 13
copy strong "6362"
